Goal: Information Seeking & Learning: Learn about a topic

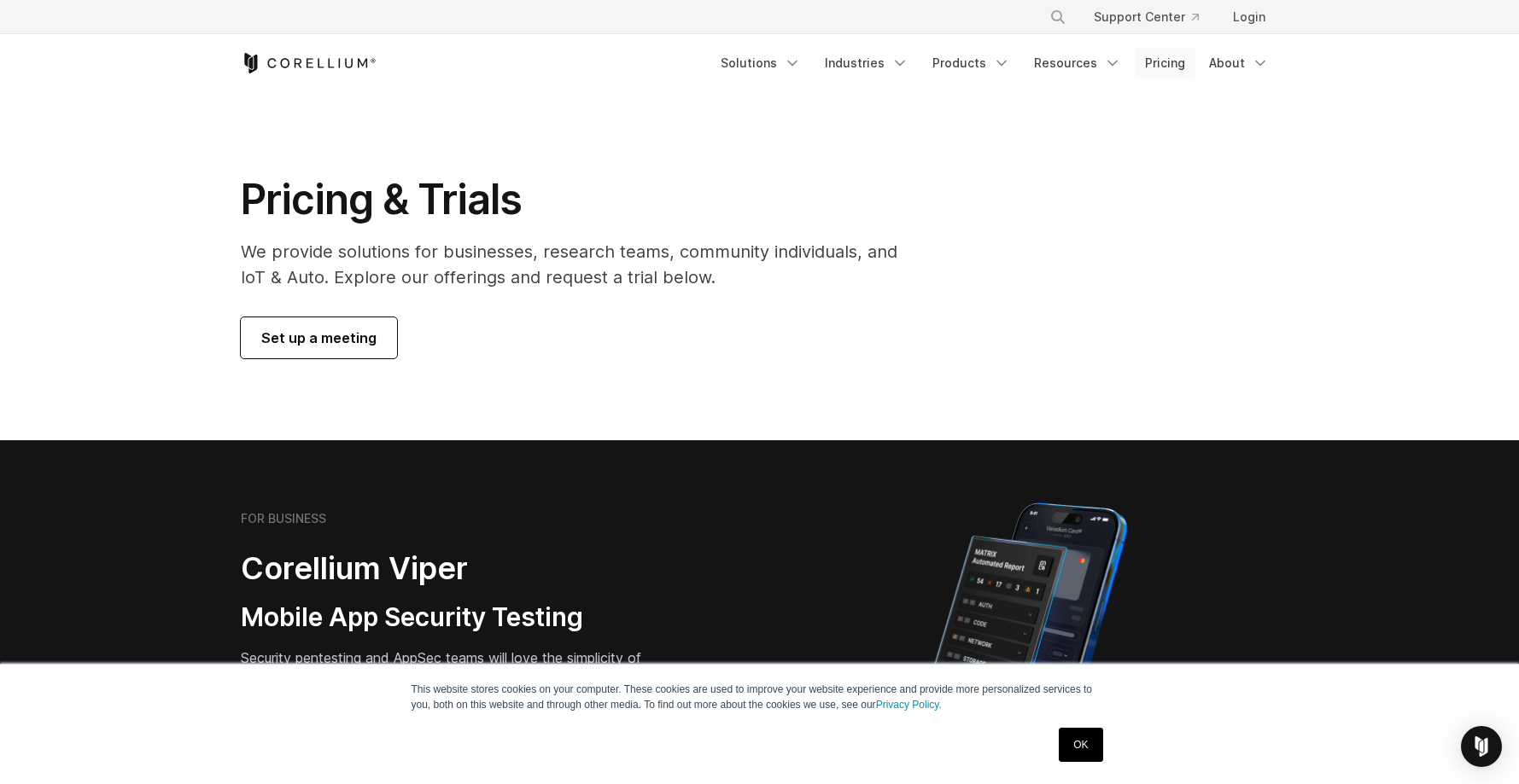
click at [1168, 60] on link "Pricing" at bounding box center [1165, 63] width 60 height 31
click at [1166, 65] on link "Pricing" at bounding box center [1165, 63] width 60 height 31
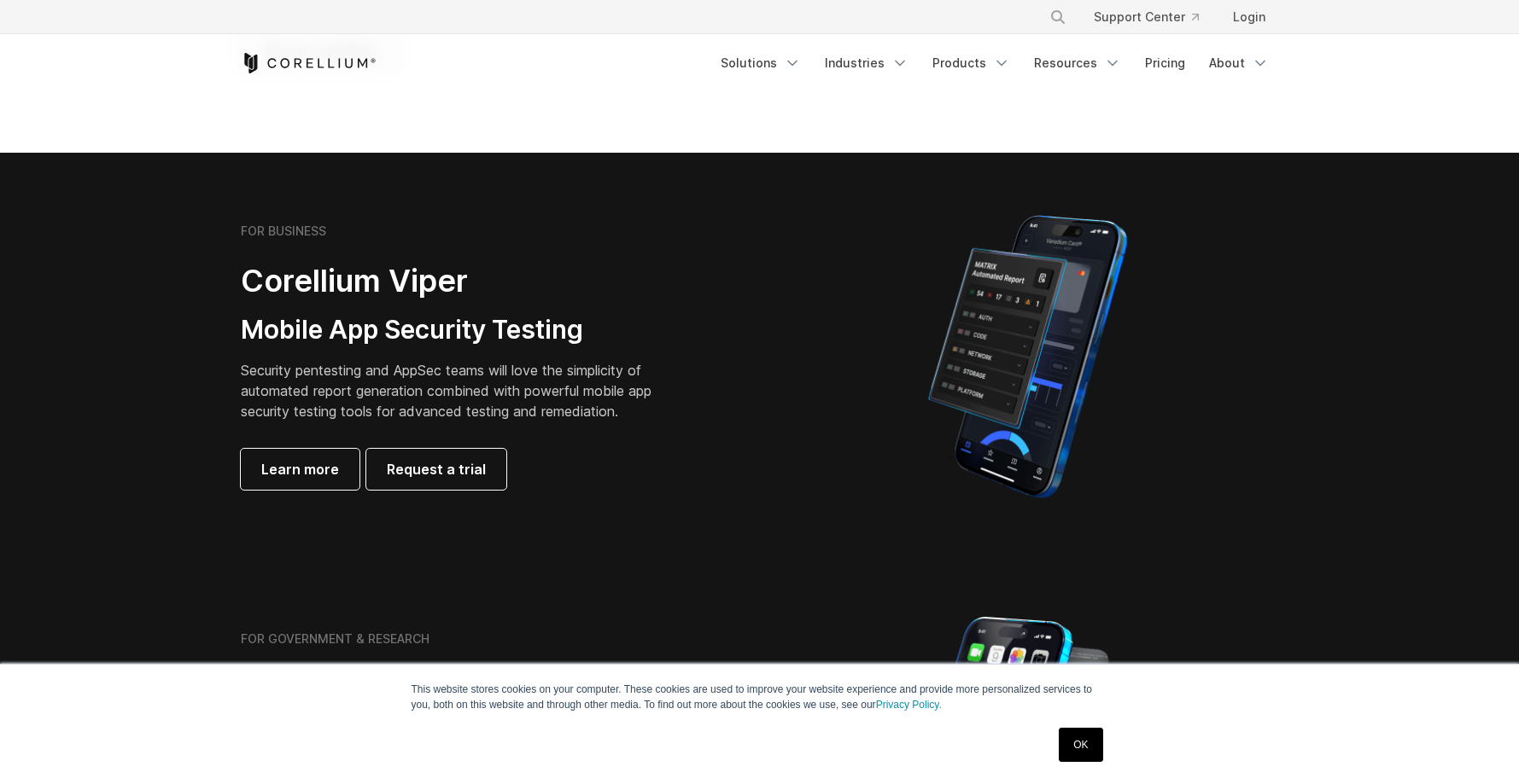
scroll to position [293, 0]
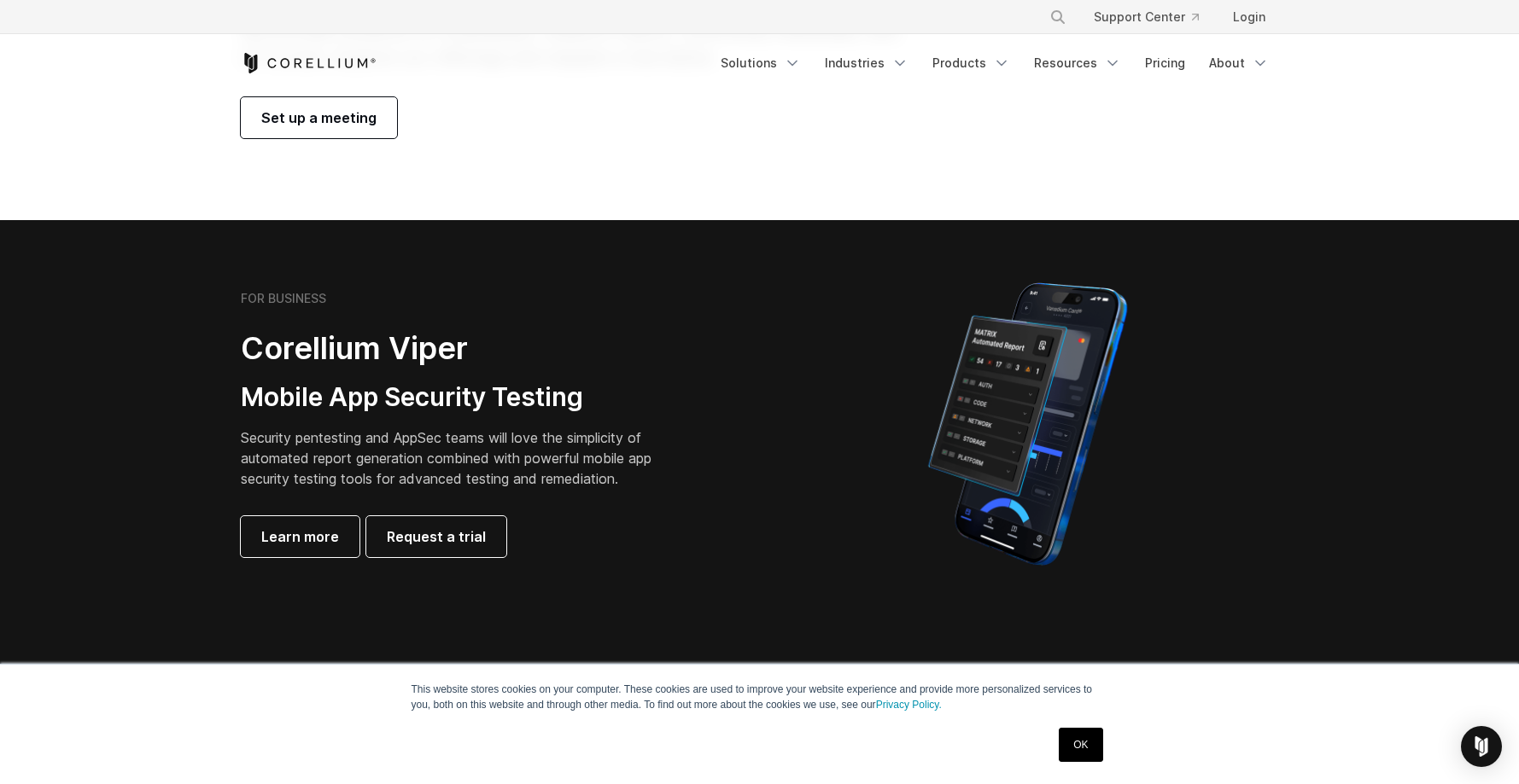
scroll to position [239, 0]
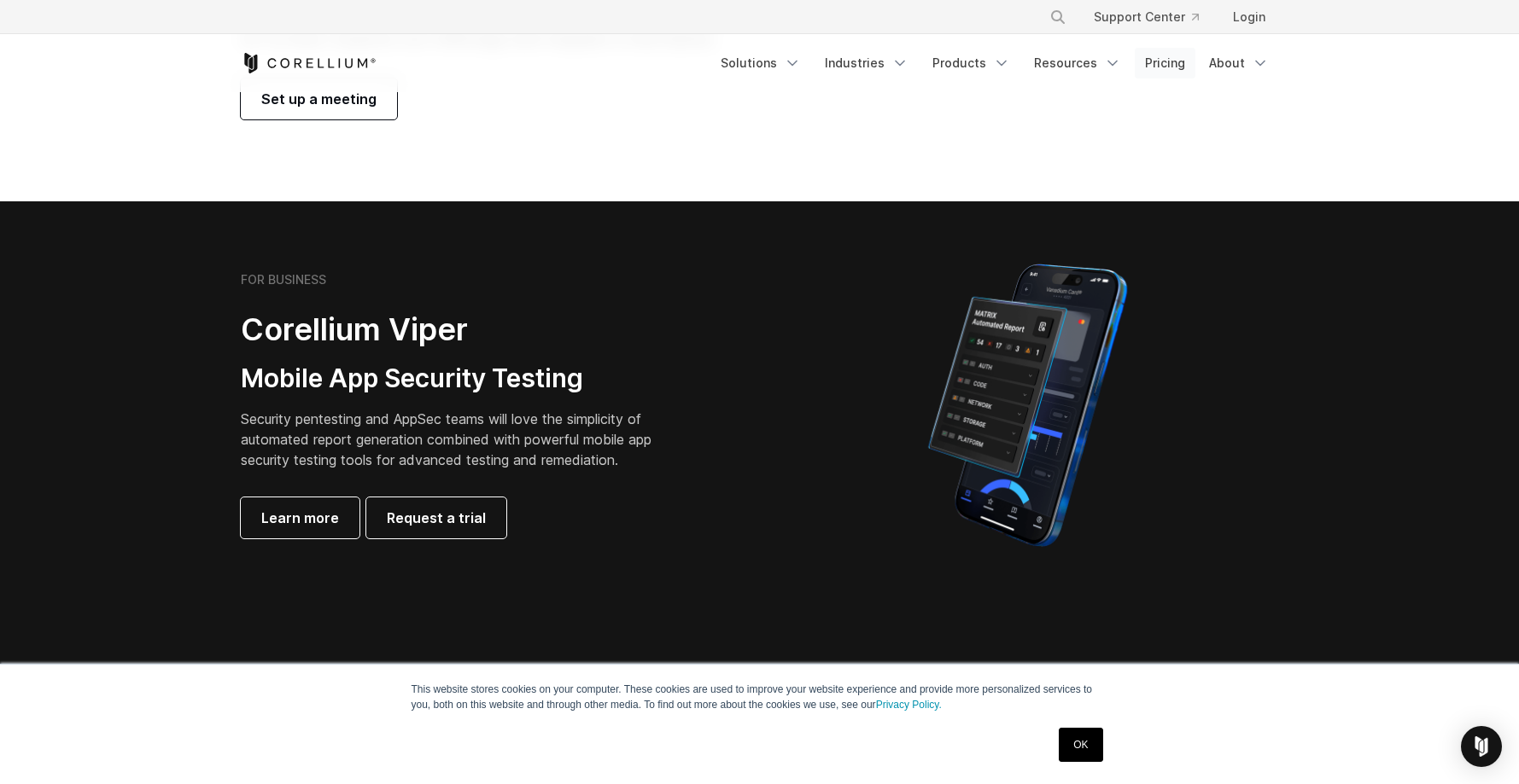
click at [1168, 65] on link "Pricing" at bounding box center [1165, 63] width 60 height 31
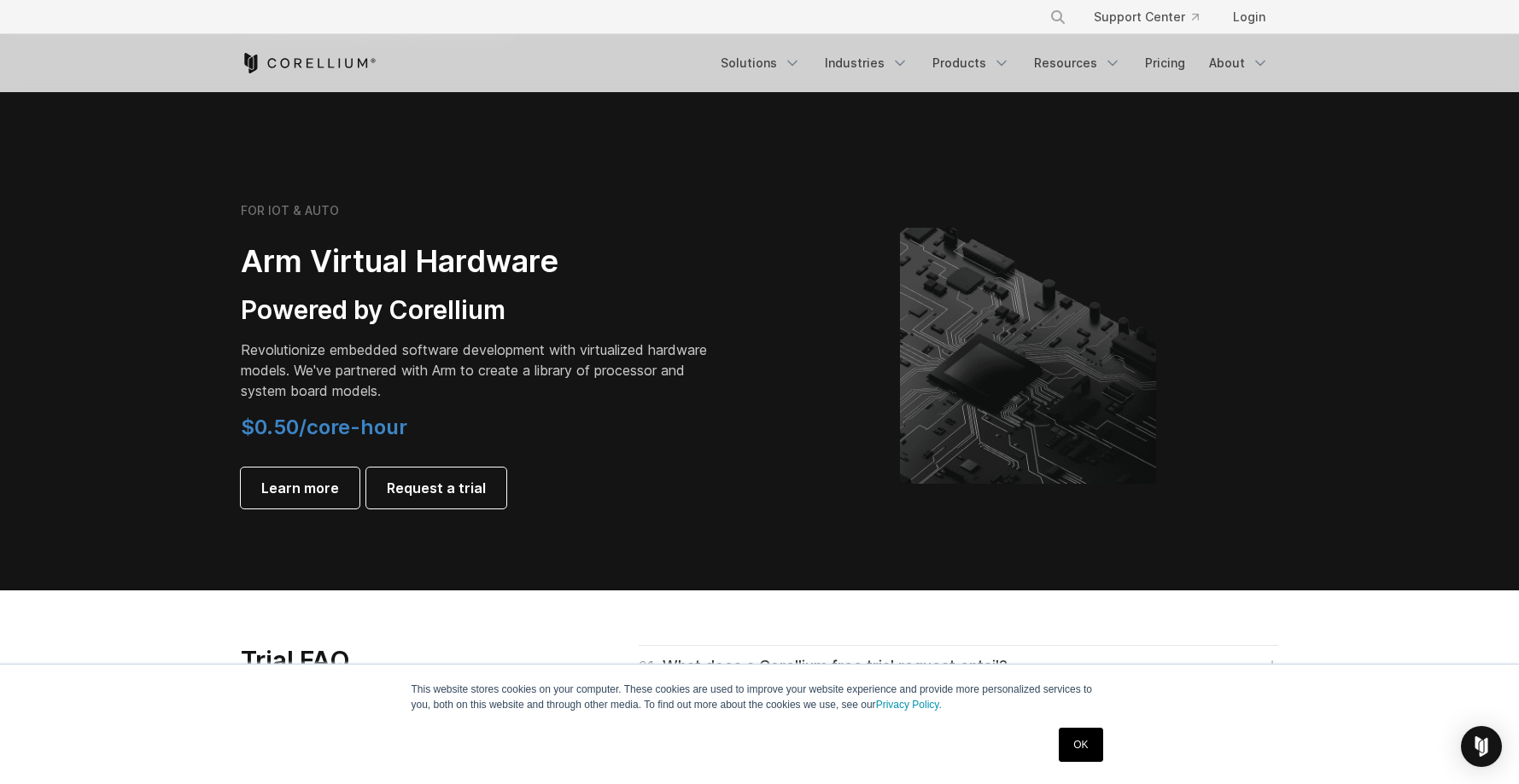
scroll to position [2117, 0]
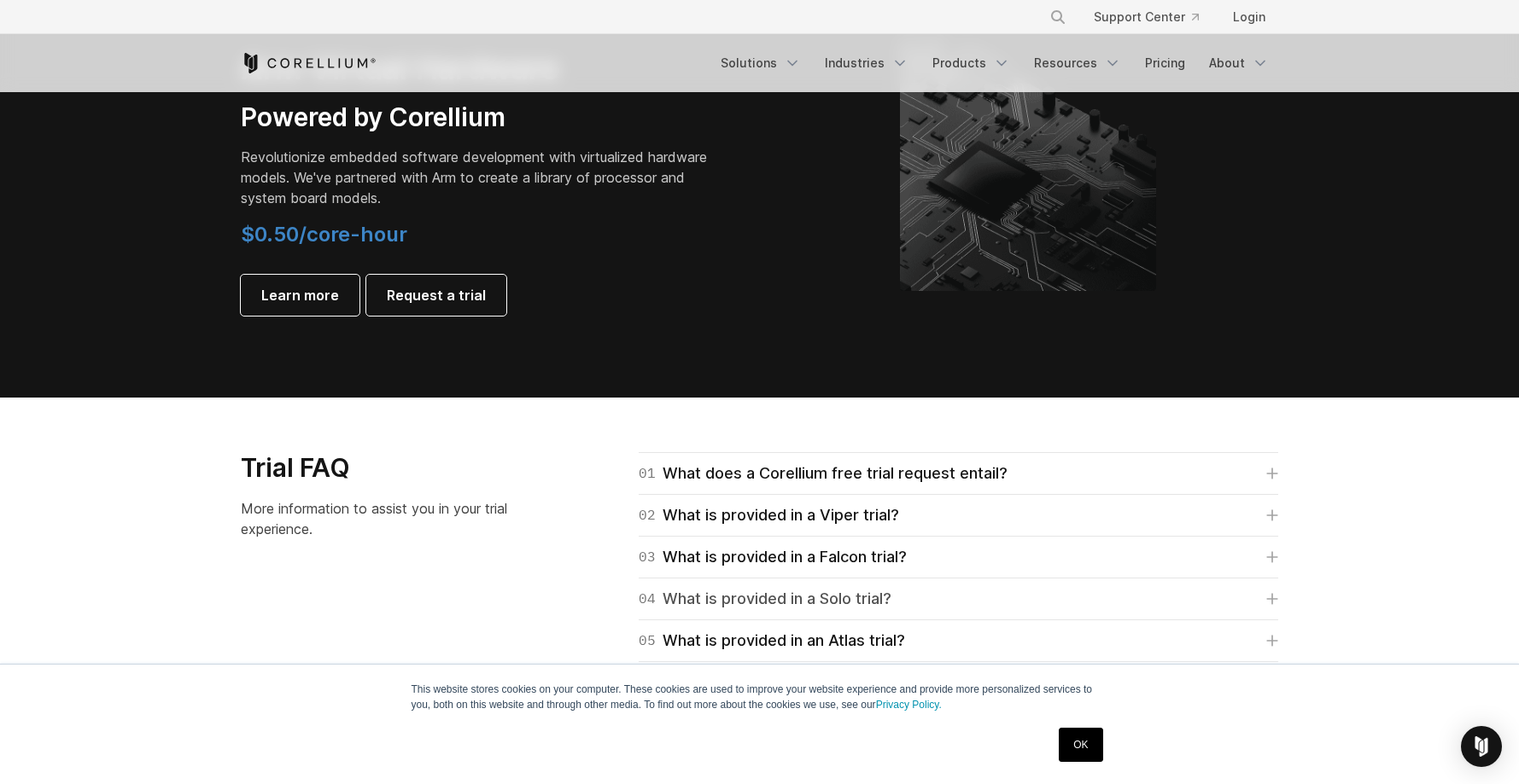
click at [908, 608] on link "04 What is provided in a Solo trial?" at bounding box center [959, 598] width 640 height 24
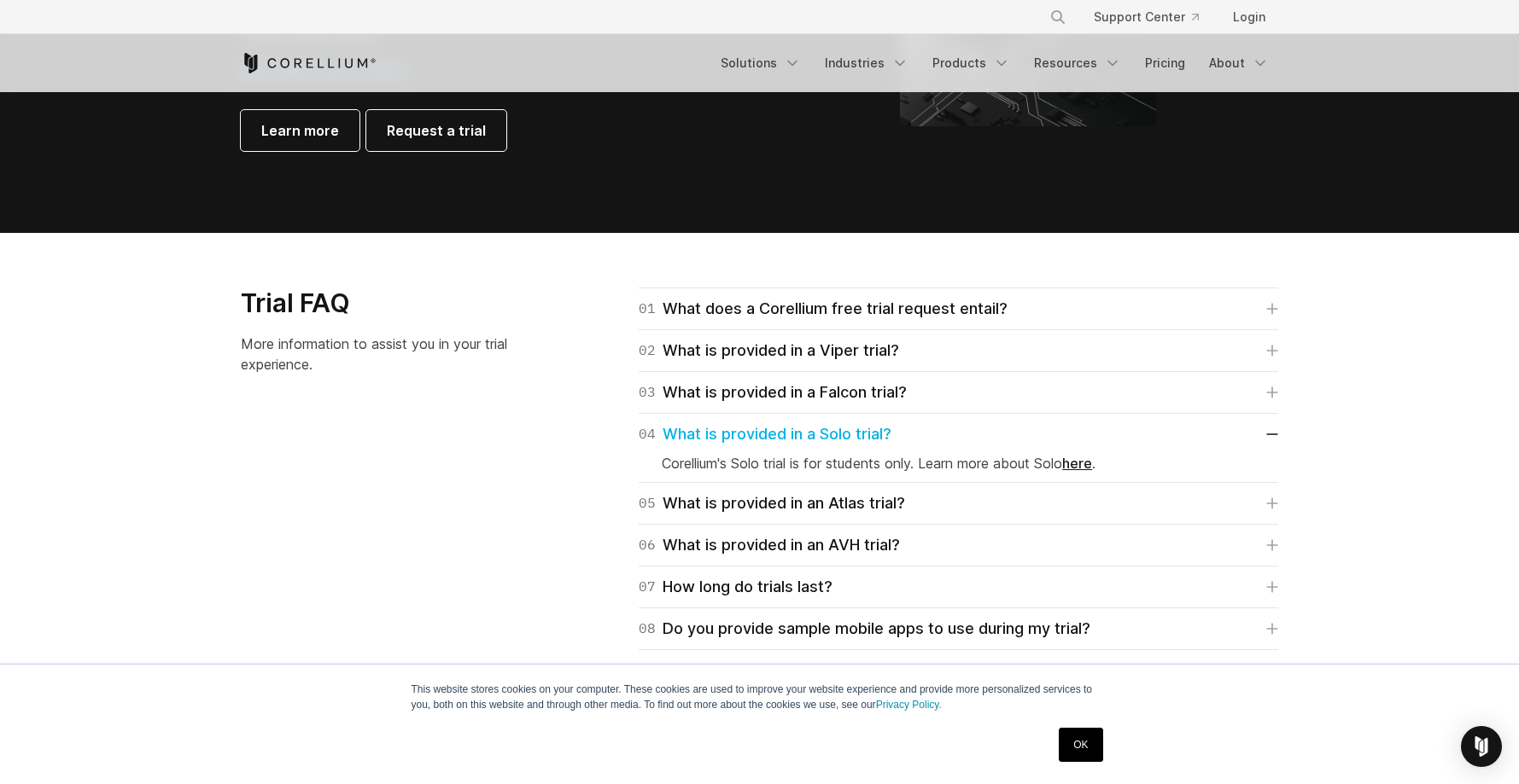
scroll to position [2291, 0]
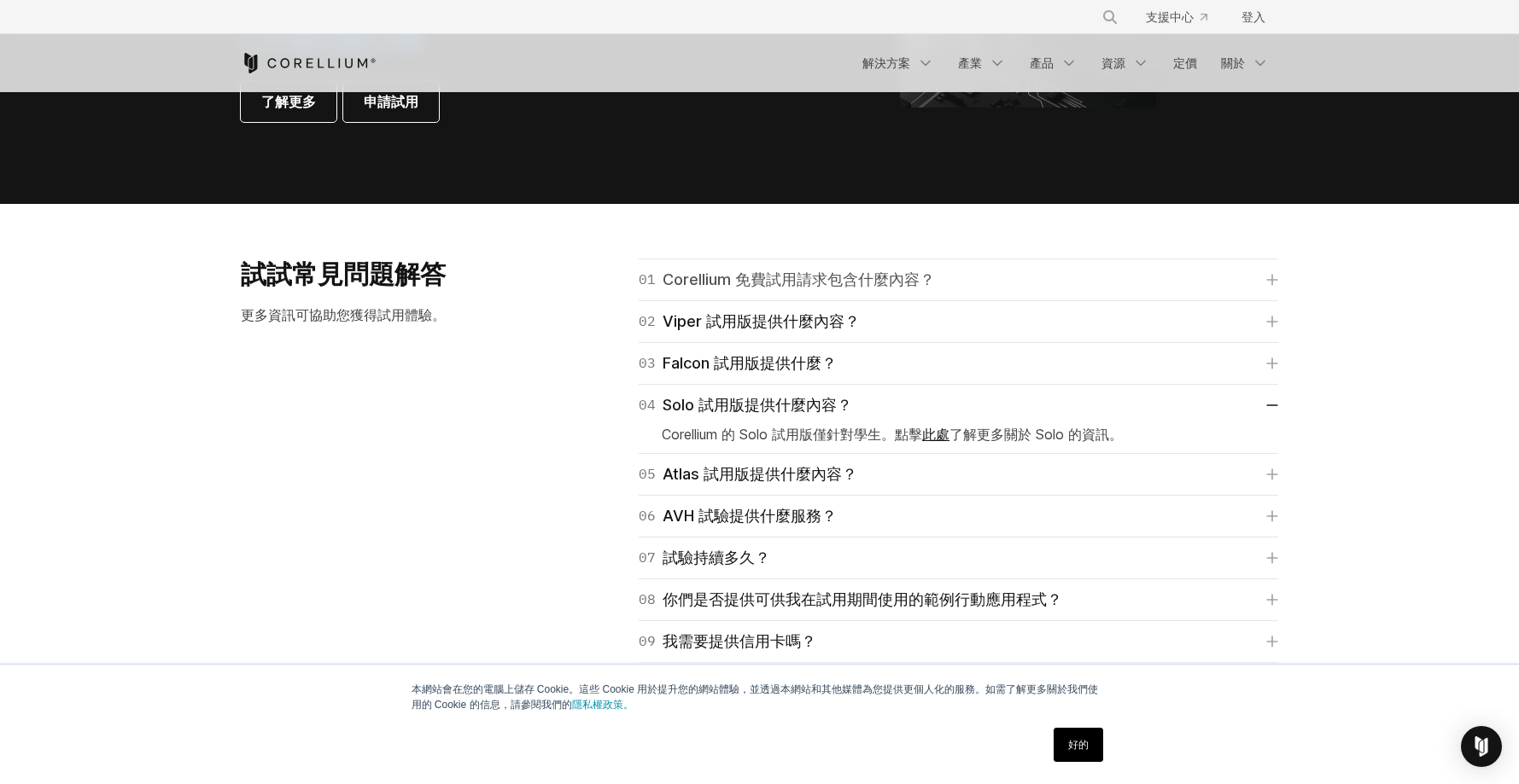
click at [893, 289] on font "Corellium 免費試用請求包含什麼內容？" at bounding box center [799, 280] width 272 height 24
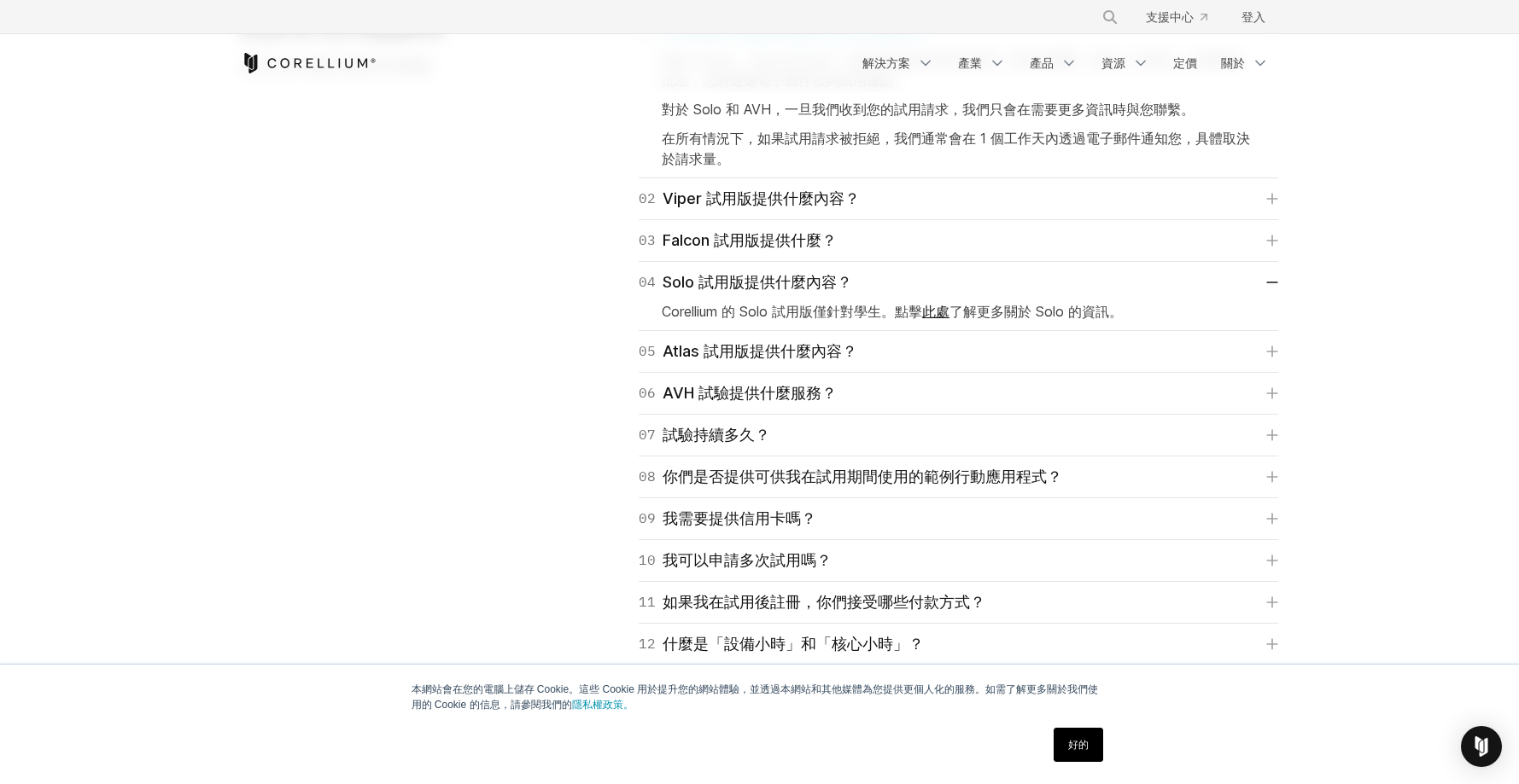
scroll to position [2579, 0]
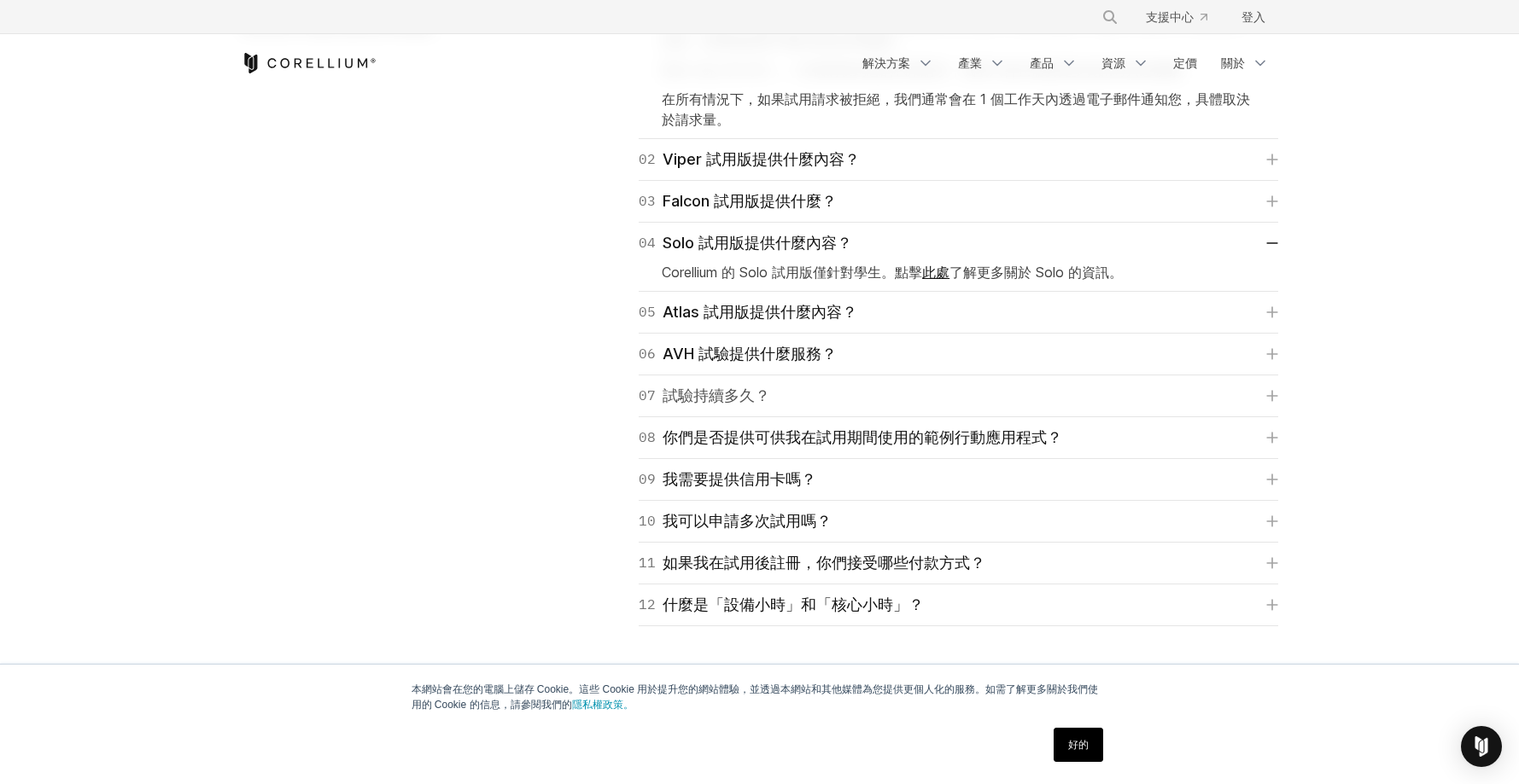
click at [797, 403] on link "07 試驗持續多久？" at bounding box center [959, 395] width 640 height 24
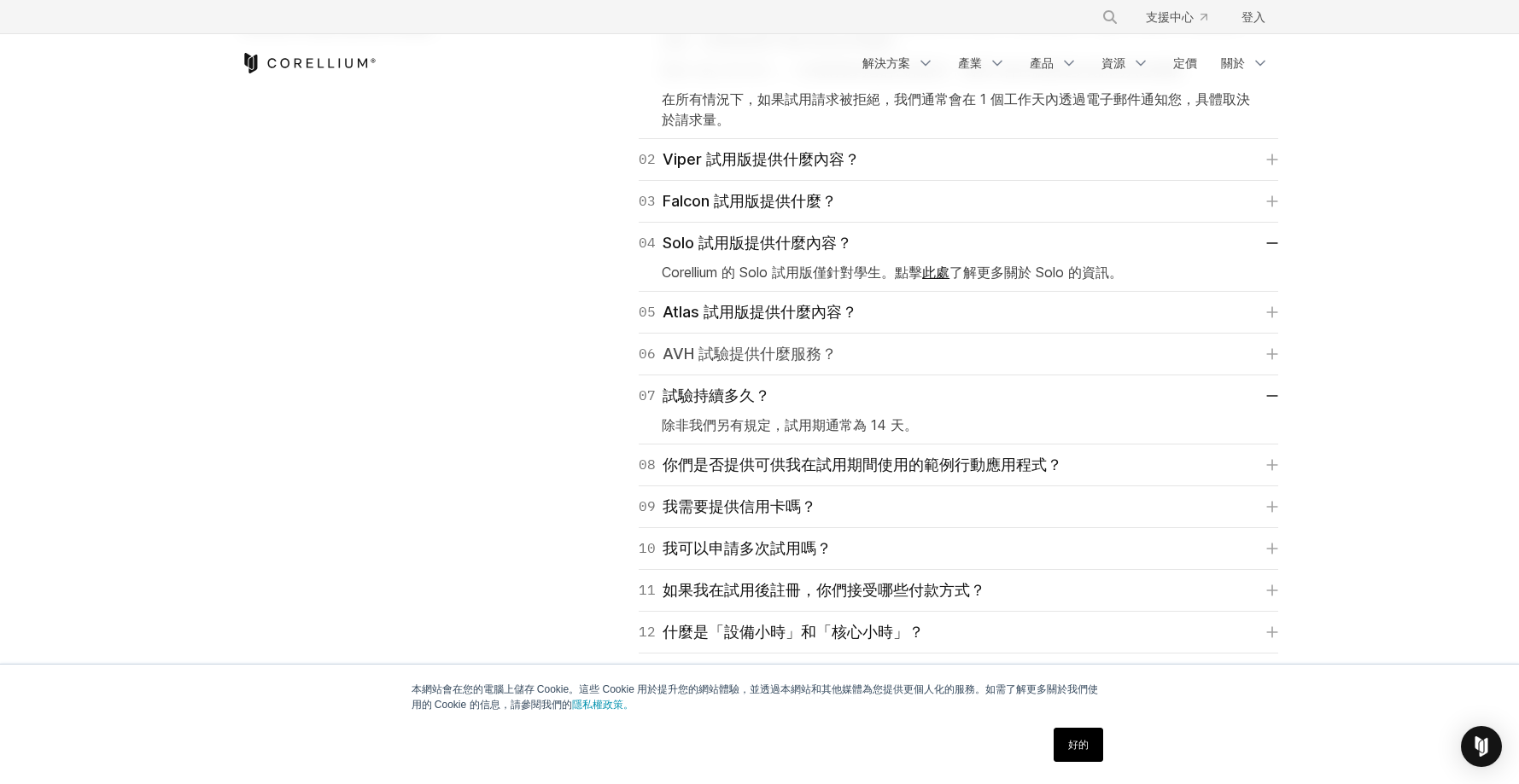
click at [853, 358] on link "06 AVH 試驗提供什麼服務？" at bounding box center [959, 353] width 640 height 24
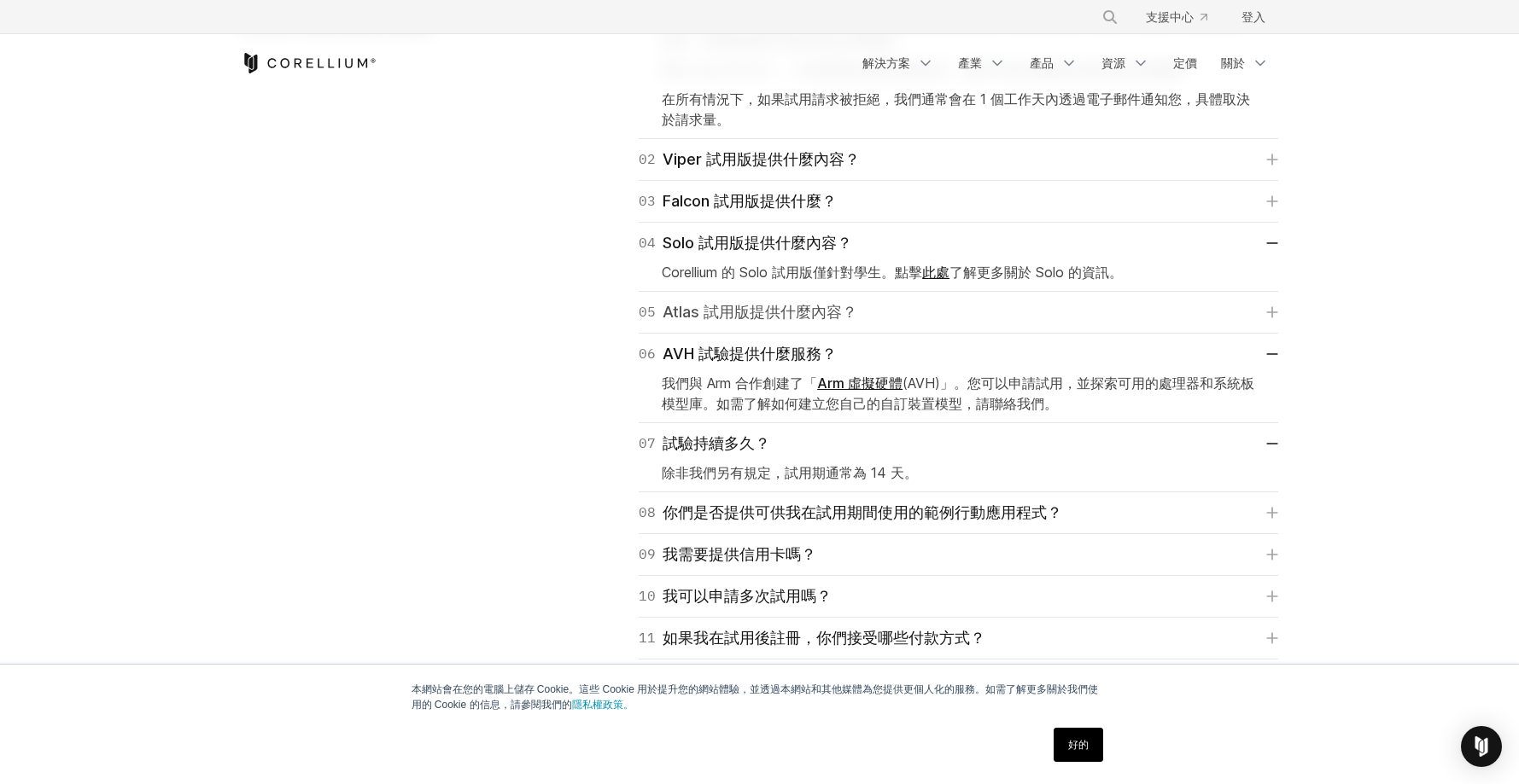
click at [882, 319] on link "05 Atlas 試用版提供什麼內容？" at bounding box center [959, 312] width 640 height 24
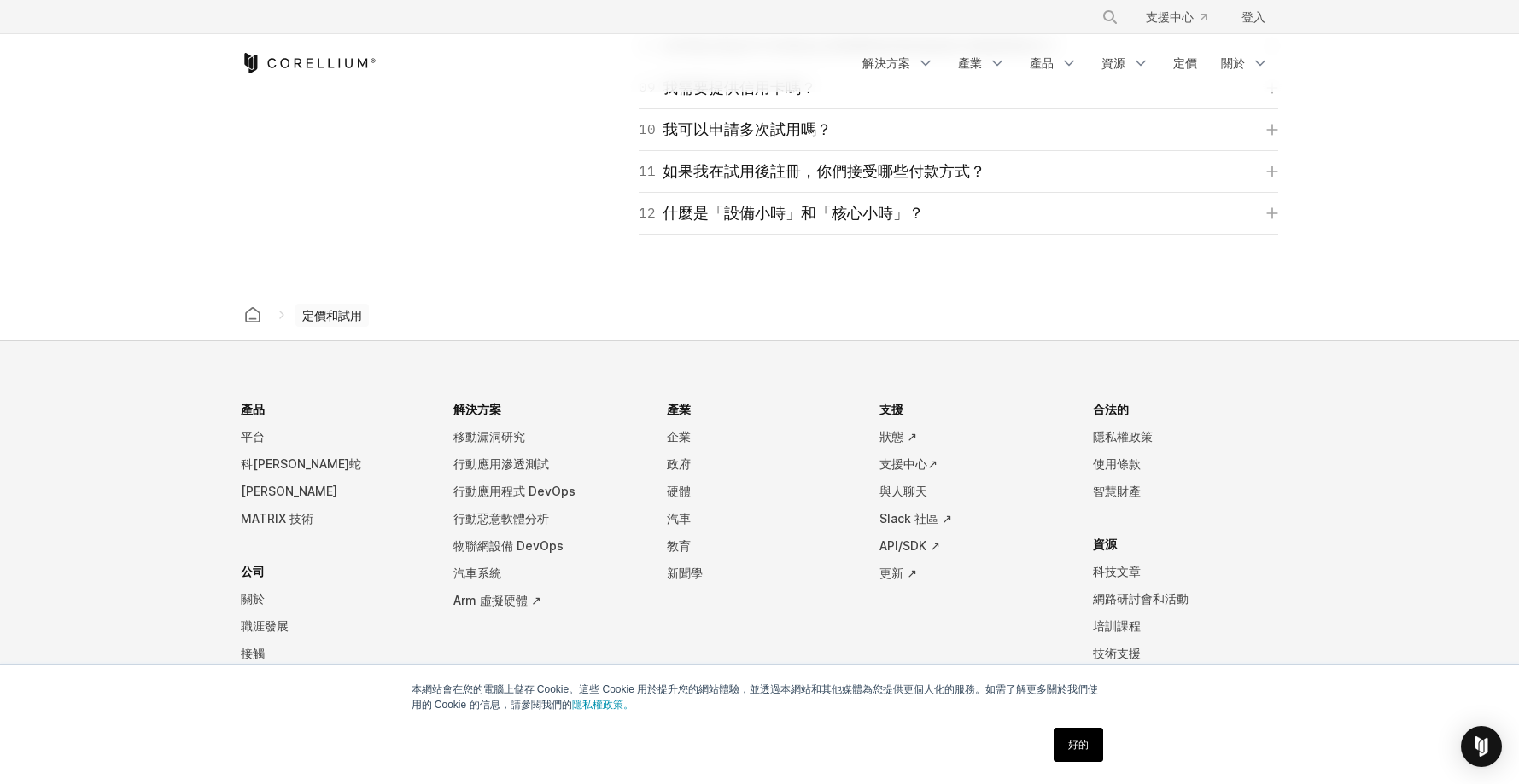
scroll to position [3140, 0]
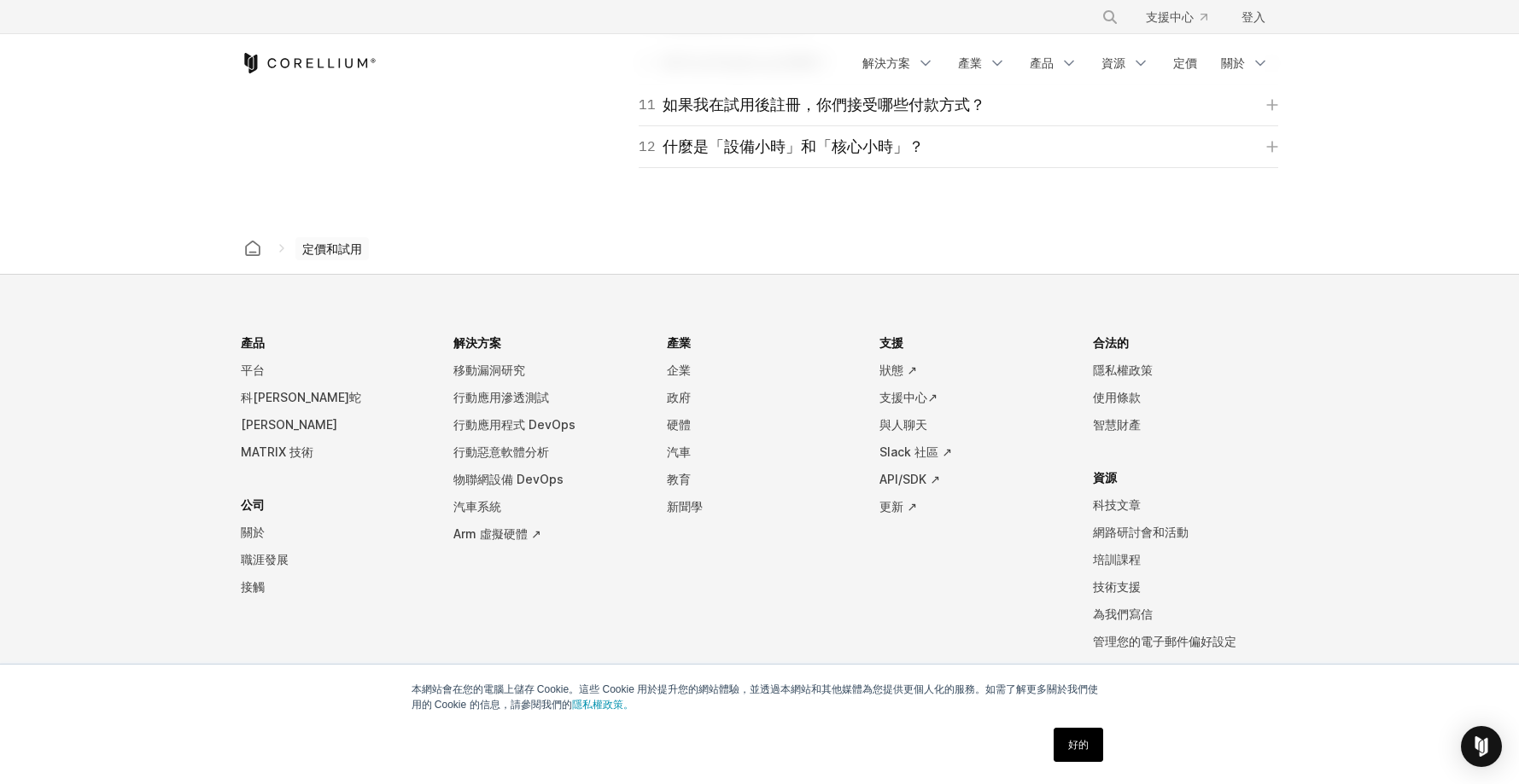
click at [366, 251] on span "定價和試用" at bounding box center [331, 249] width 74 height 24
click at [341, 252] on font "定價和試用" at bounding box center [332, 248] width 59 height 14
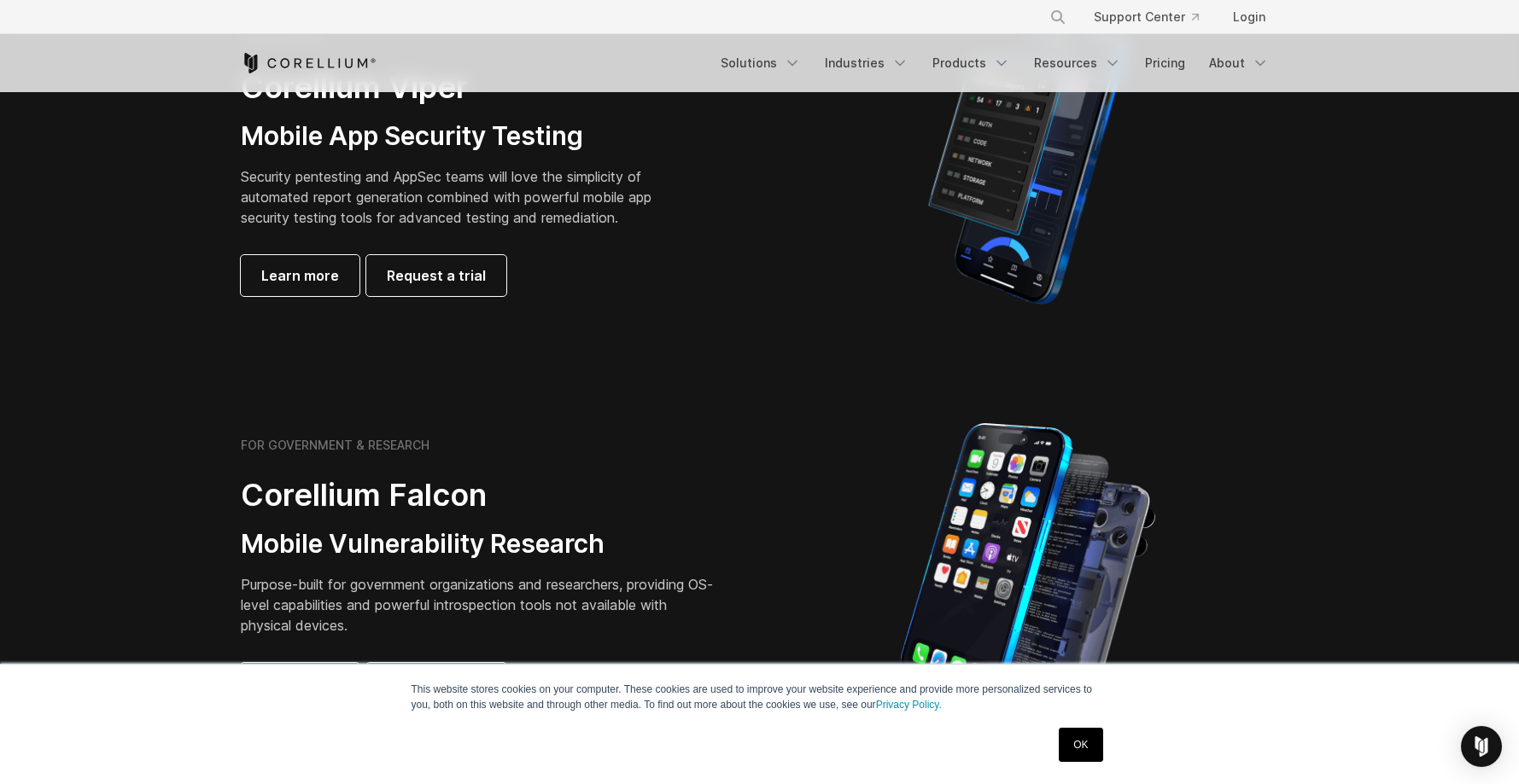
scroll to position [476, 0]
